Goal: Information Seeking & Learning: Check status

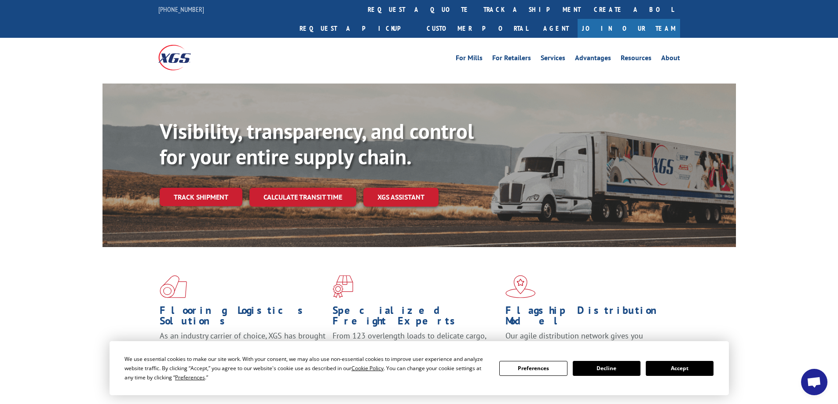
scroll to position [88, 0]
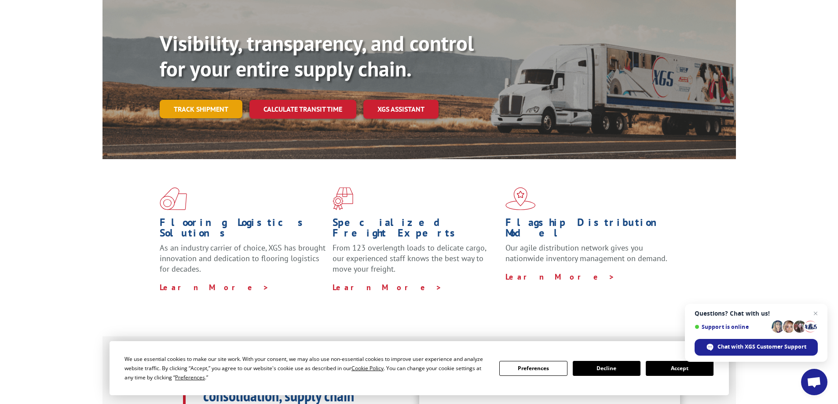
click at [204, 100] on link "Track shipment" at bounding box center [201, 109] width 83 height 18
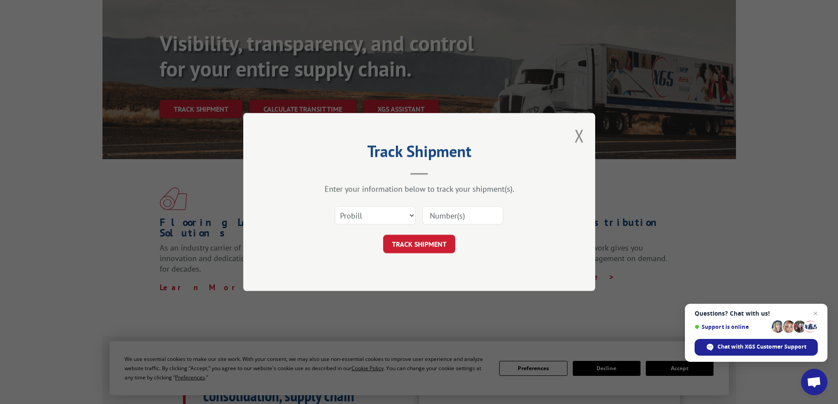
click at [425, 216] on input at bounding box center [462, 215] width 81 height 18
click at [412, 214] on select "Select category... Probill BOL PO" at bounding box center [375, 215] width 81 height 18
select select "bol"
click at [335, 206] on select "Select category... Probill BOL PO" at bounding box center [375, 215] width 81 height 18
click at [438, 211] on input at bounding box center [462, 215] width 81 height 18
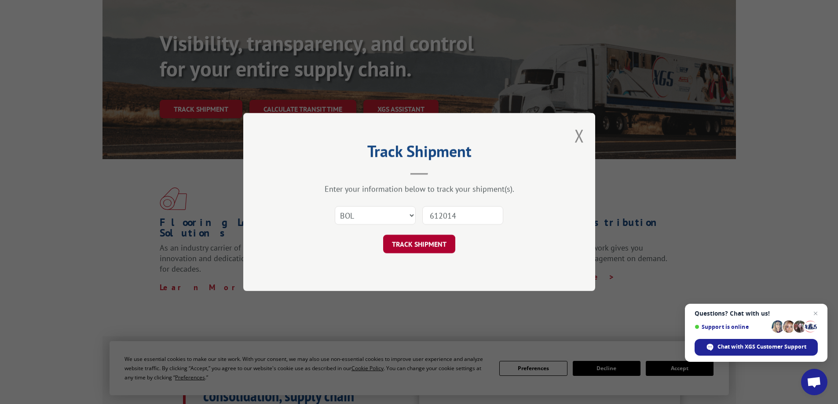
type input "612014"
click at [435, 248] on button "TRACK SHIPMENT" at bounding box center [419, 244] width 72 height 18
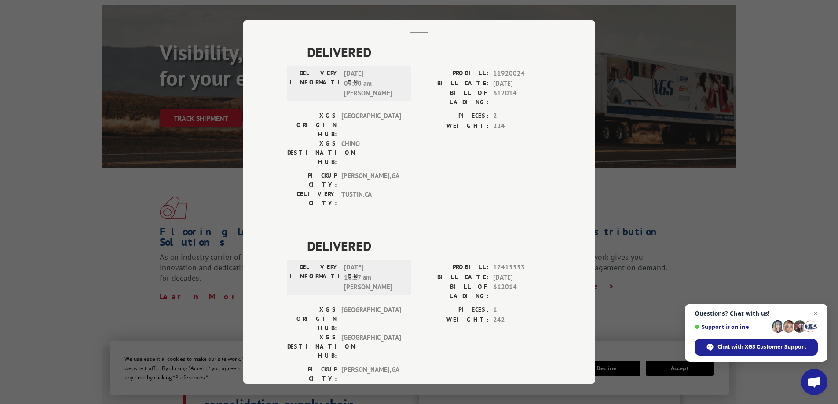
scroll to position [0, 0]
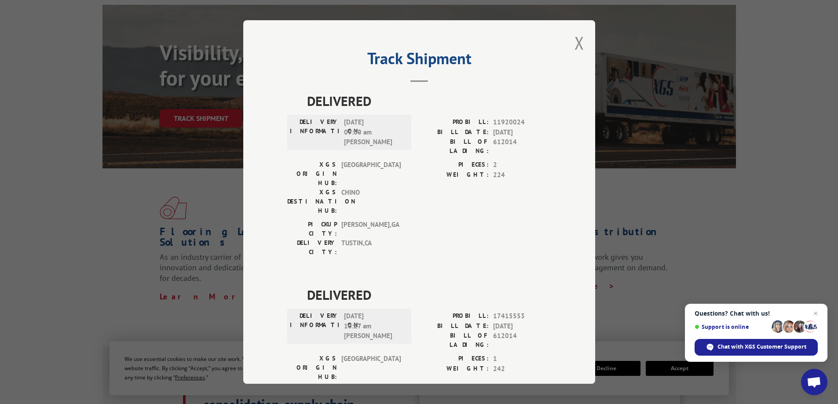
click at [581, 41] on div "Track Shipment DELIVERED DELIVERY INFORMATION: [DATE] 09:00 am [PERSON_NAME]: 1…" at bounding box center [419, 202] width 352 height 364
click at [575, 42] on button "Close modal" at bounding box center [579, 42] width 10 height 23
